Goal: Unclear

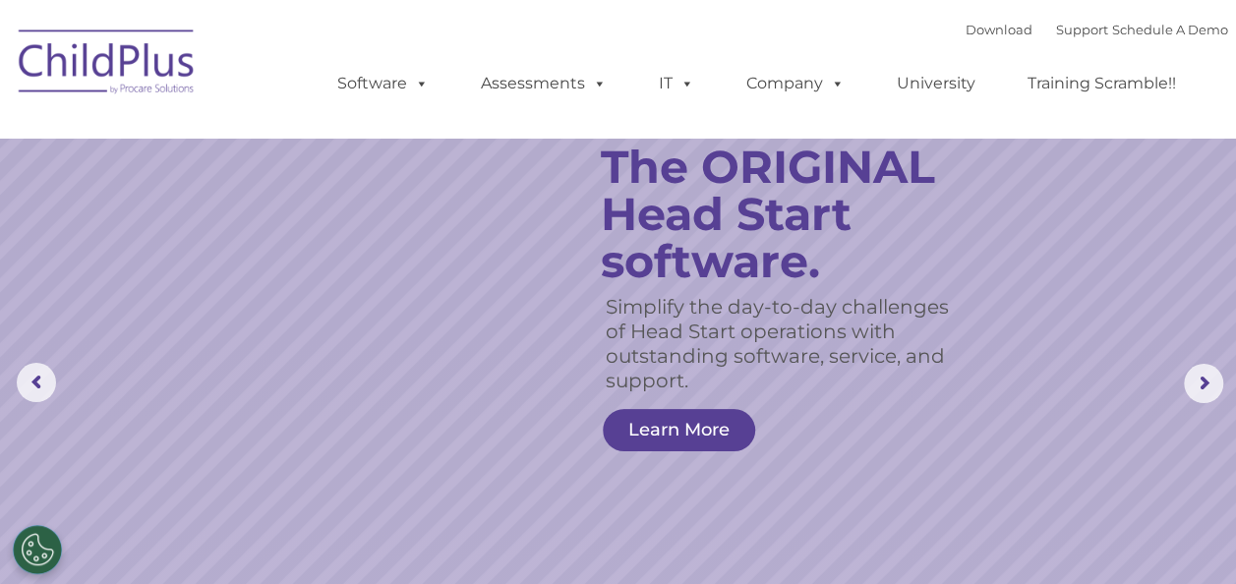
select select "MEDIUM"
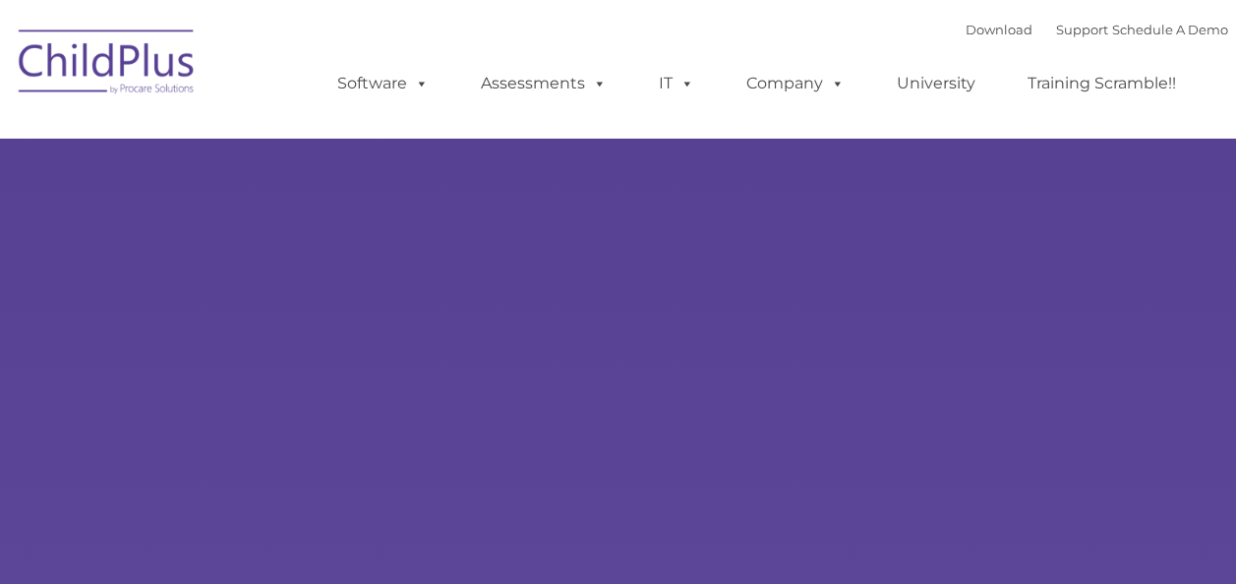
type input ""
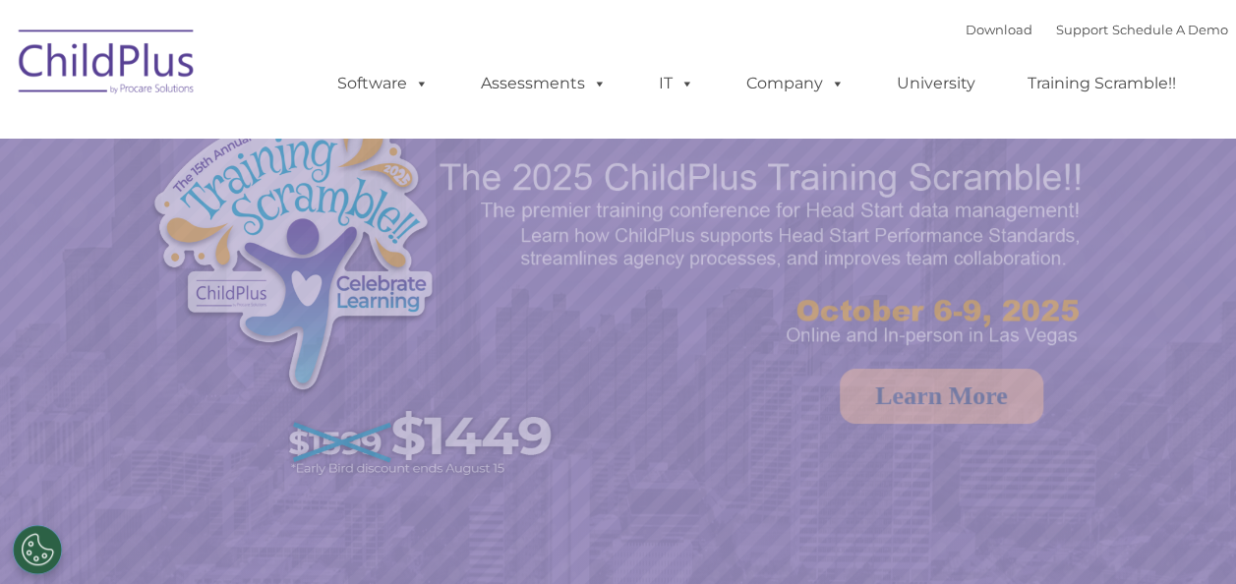
select select "MEDIUM"
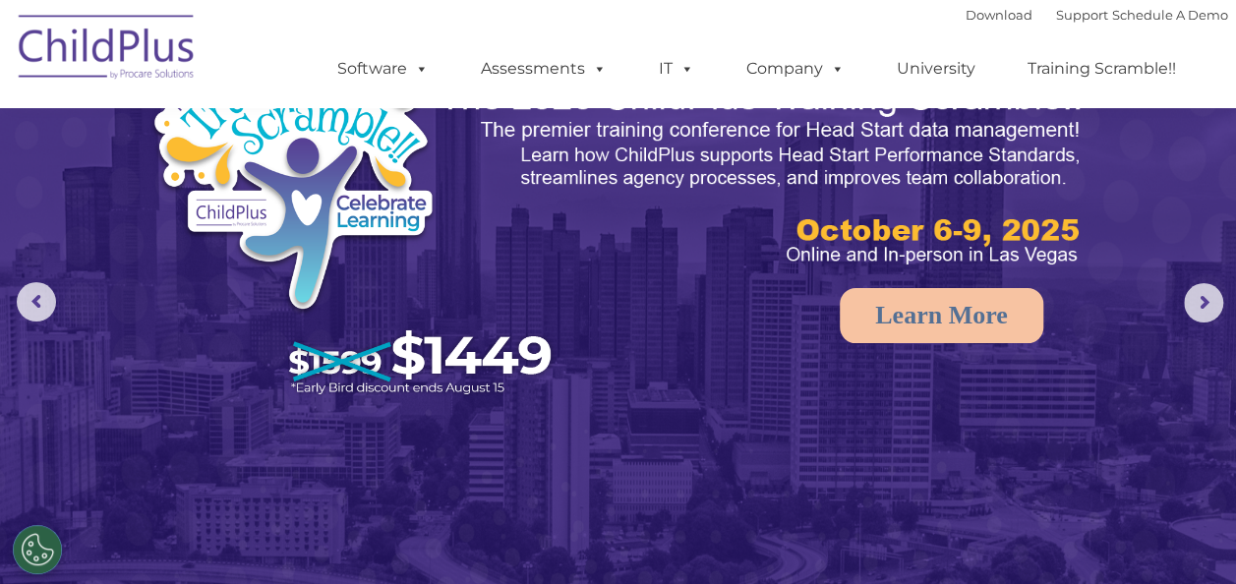
scroll to position [92, 0]
